Goal: Task Accomplishment & Management: Complete application form

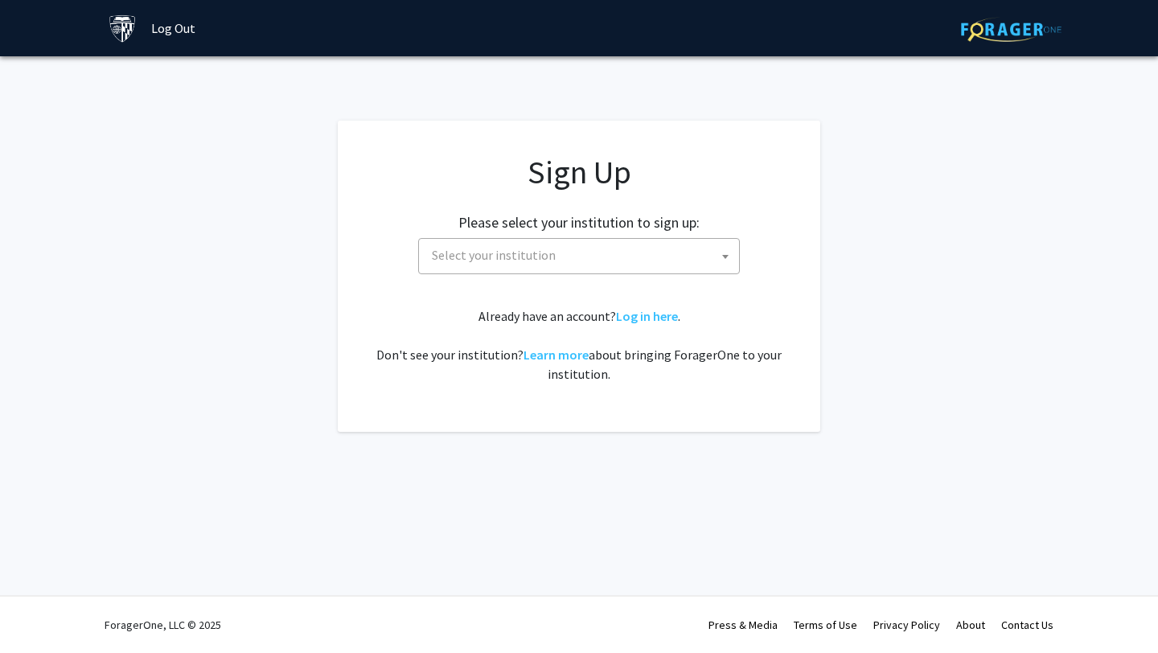
click at [610, 266] on span "Select your institution" at bounding box center [582, 255] width 314 height 33
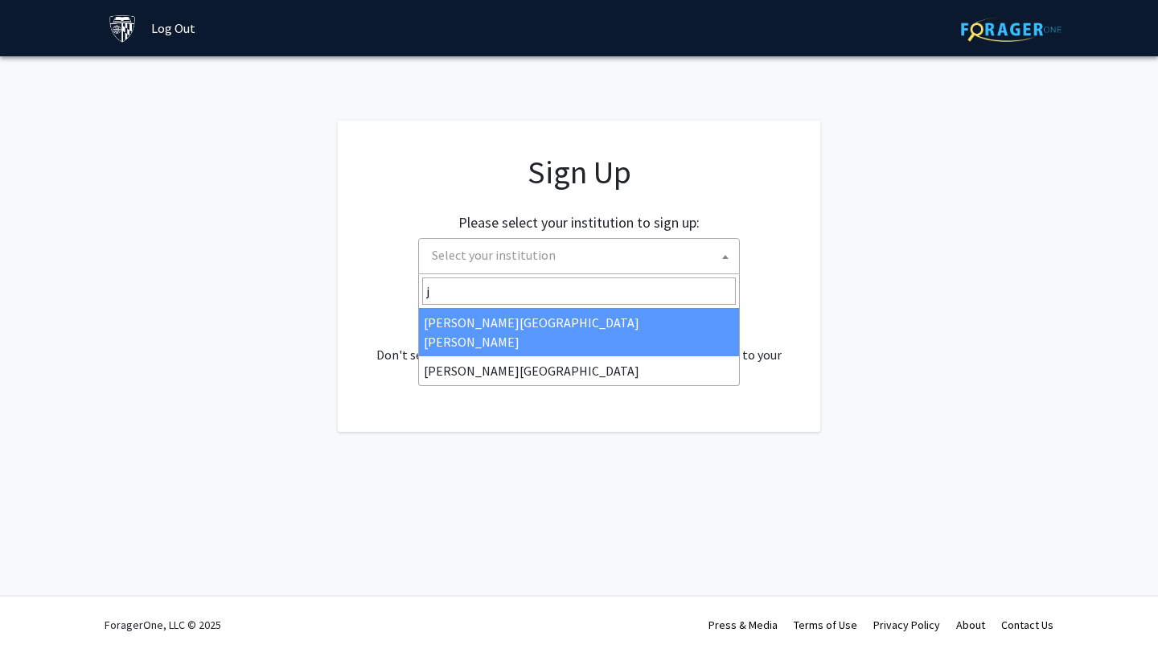
type input "j"
select select "1"
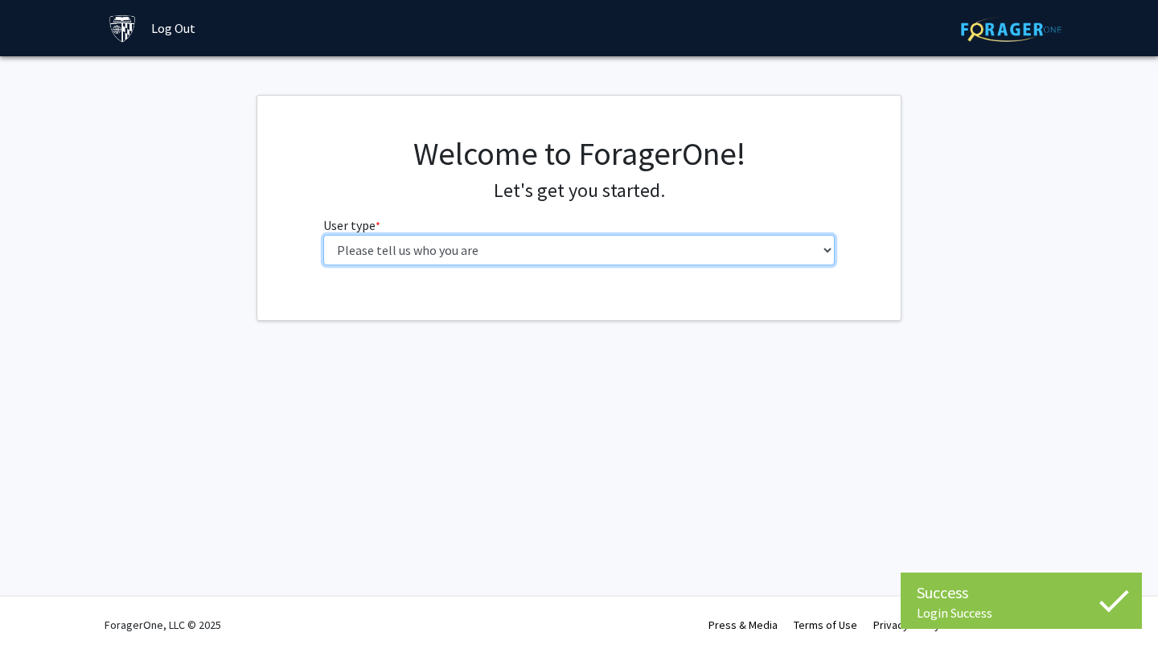
click at [663, 264] on select "Please tell us who you are Undergraduate Student Master's Student Doctoral Cand…" at bounding box center [579, 250] width 512 height 31
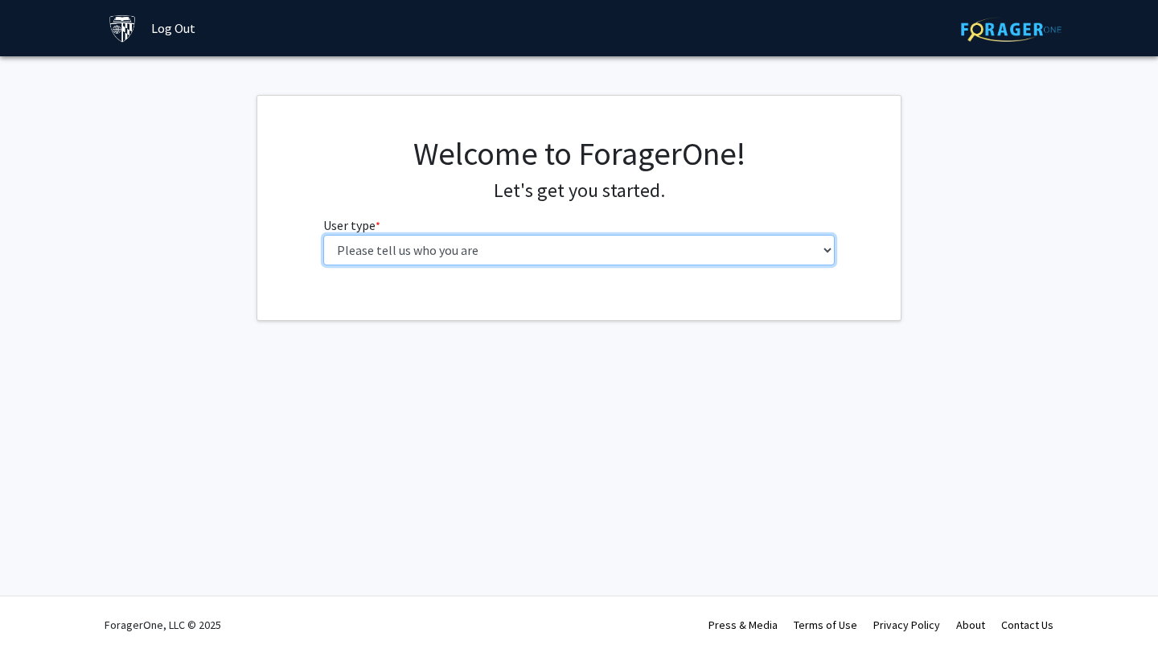
select select "1: undergrad"
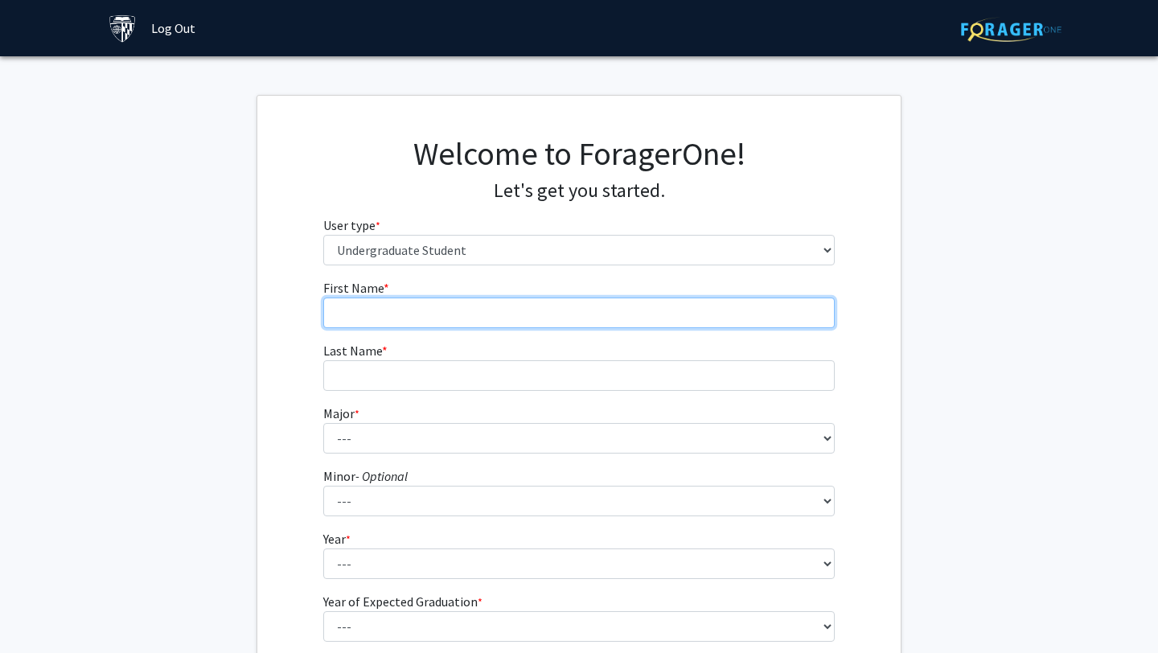
click at [593, 313] on input "First Name * required" at bounding box center [579, 312] width 512 height 31
type input "Dannie"
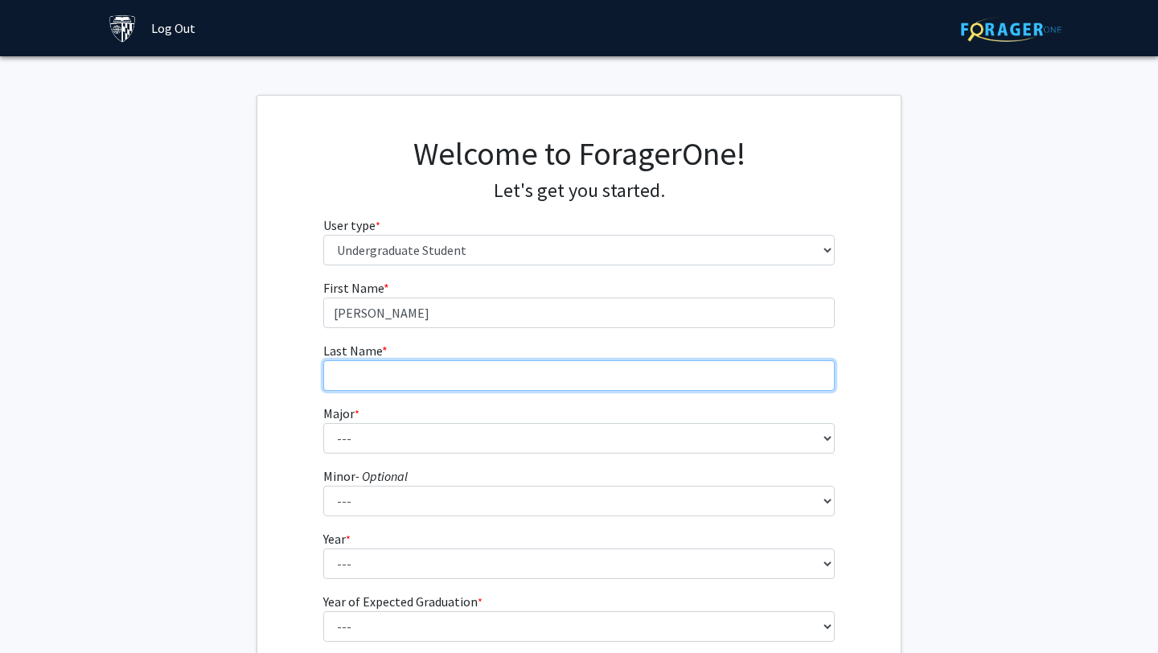
type input "Restrepo-Stier"
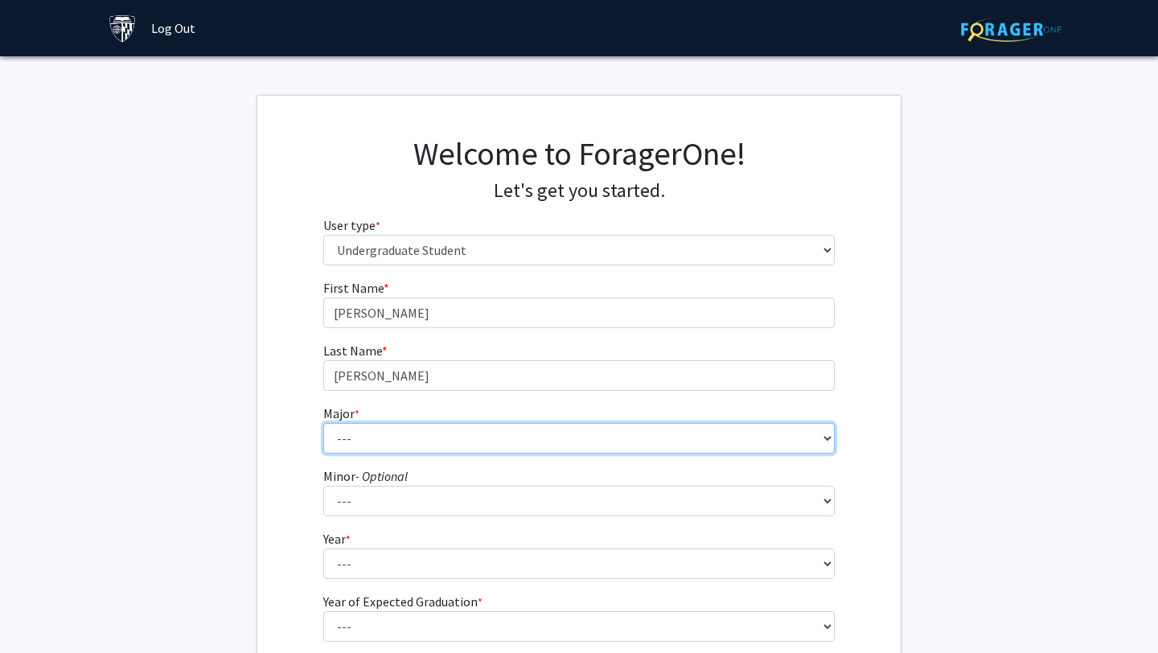
click at [428, 437] on select "--- Africana Studies Anthropology Applied Mathematics & Statistics Archaeology …" at bounding box center [579, 438] width 512 height 31
